Goal: Task Accomplishment & Management: Manage account settings

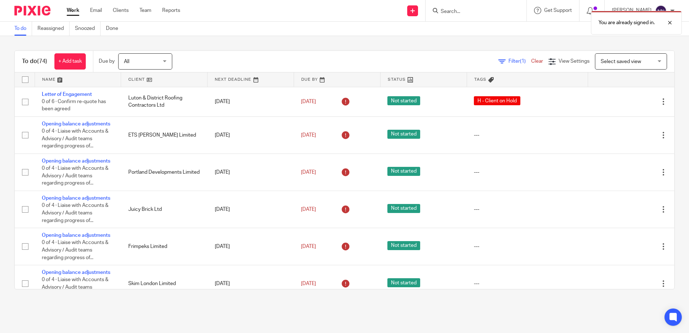
click at [130, 79] on link at bounding box center [164, 79] width 86 height 14
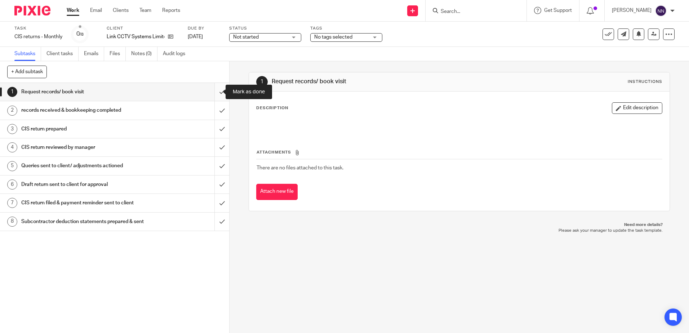
click at [216, 92] on input "submit" at bounding box center [114, 92] width 229 height 18
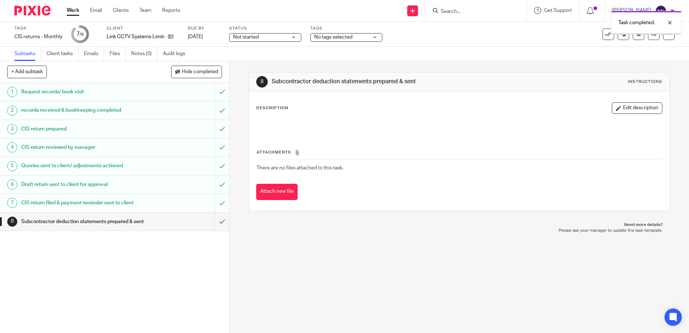
click at [216, 225] on input "submit" at bounding box center [114, 222] width 229 height 18
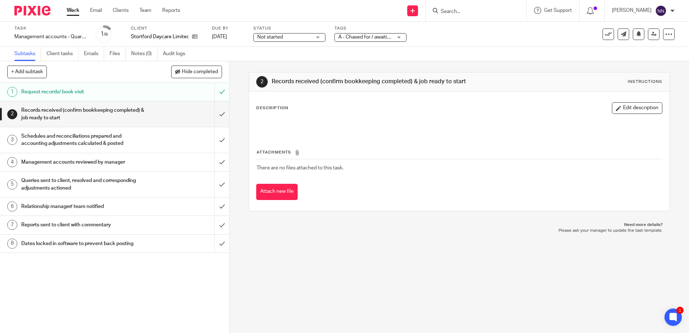
click at [319, 37] on div "Not started Not started" at bounding box center [289, 37] width 72 height 9
click at [274, 66] on span "In progress" at bounding box center [271, 63] width 25 height 5
click at [397, 36] on div "A - Chased for / awaiting client records" at bounding box center [371, 37] width 72 height 9
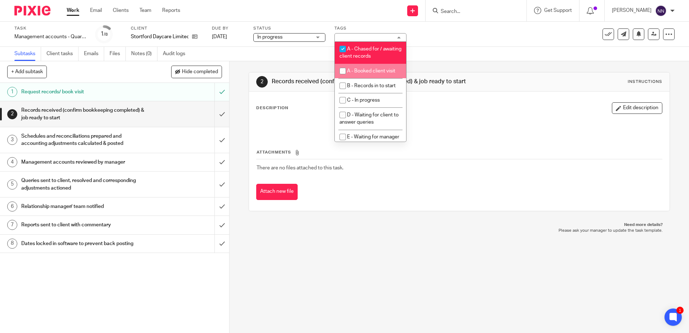
scroll to position [36, 0]
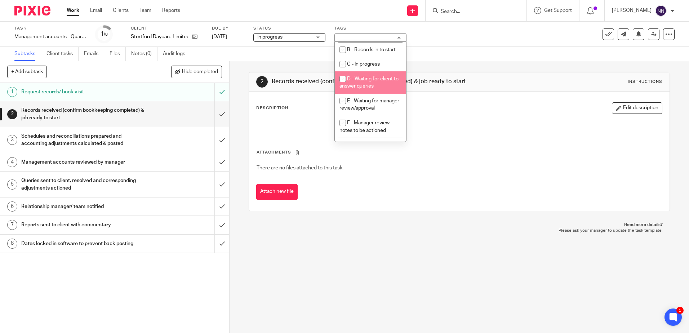
click at [341, 79] on input "checkbox" at bounding box center [343, 79] width 14 height 14
checkbox input "true"
click at [345, 65] on input "checkbox" at bounding box center [343, 64] width 14 height 14
checkbox input "true"
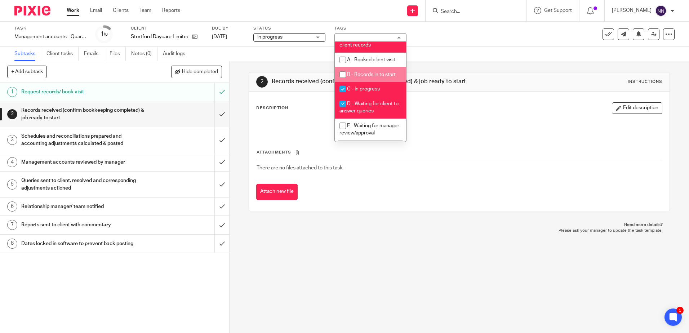
scroll to position [0, 0]
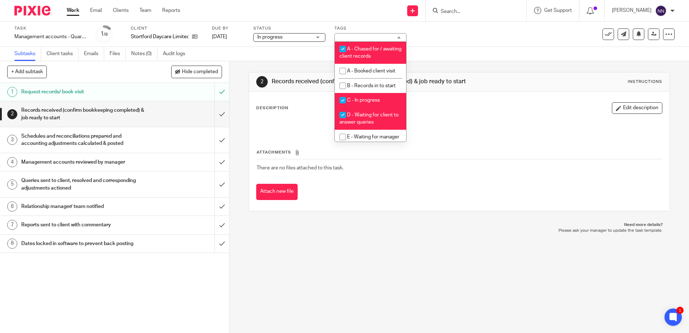
click at [347, 49] on input "checkbox" at bounding box center [343, 49] width 14 height 14
checkbox input "false"
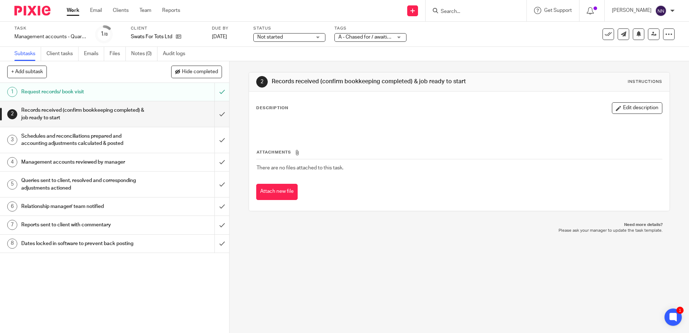
click at [378, 34] on span "A - Chased for / awaiting client records" at bounding box center [366, 38] width 54 height 8
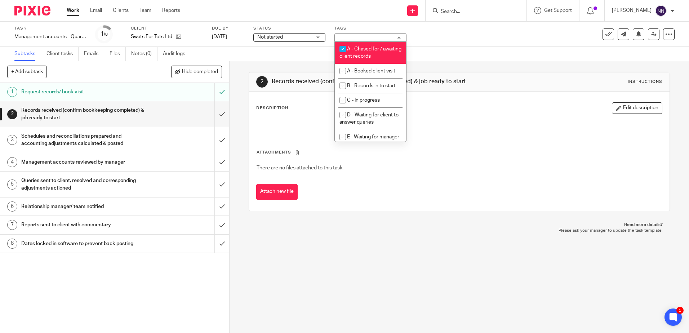
click at [292, 38] on span "Not started" at bounding box center [284, 38] width 54 height 8
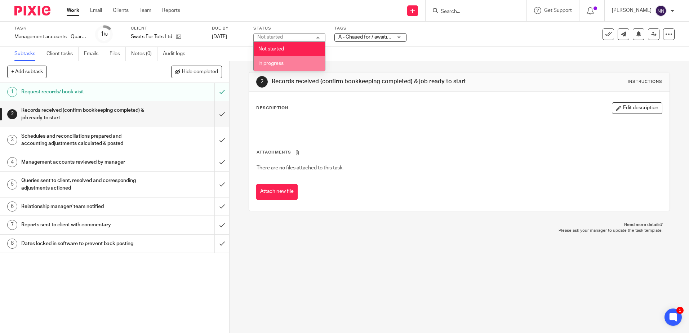
drag, startPoint x: 276, startPoint y: 64, endPoint x: 332, endPoint y: 24, distance: 68.7
click at [276, 64] on span "In progress" at bounding box center [271, 63] width 25 height 5
click at [358, 37] on span "A - Chased for / awaiting client records" at bounding box center [382, 37] width 87 height 5
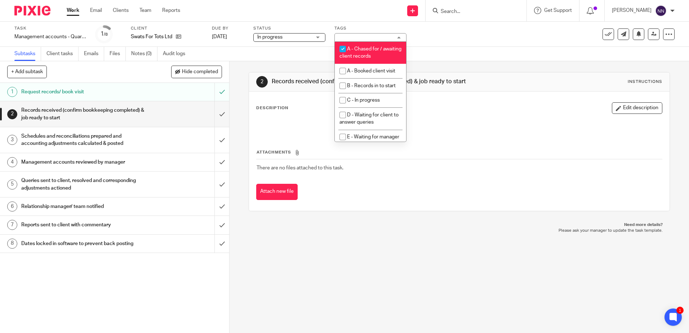
click at [342, 52] on input "checkbox" at bounding box center [343, 49] width 14 height 14
checkbox input "false"
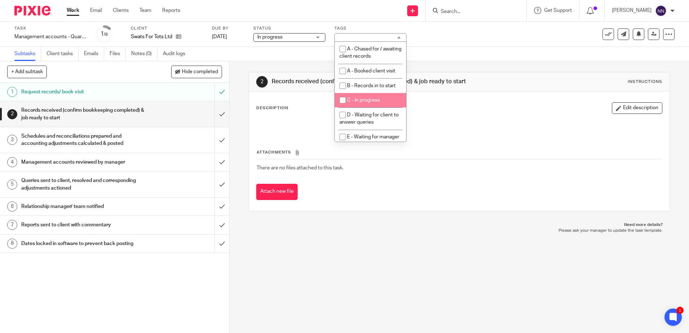
click at [344, 98] on input "checkbox" at bounding box center [343, 100] width 14 height 14
checkbox input "true"
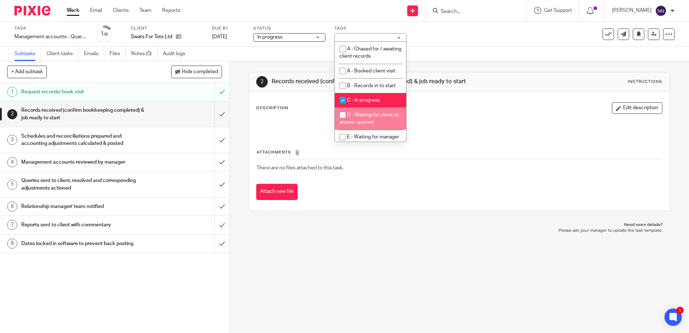
click at [342, 115] on input "checkbox" at bounding box center [343, 115] width 14 height 14
checkbox input "true"
